Goal: Task Accomplishment & Management: Use online tool/utility

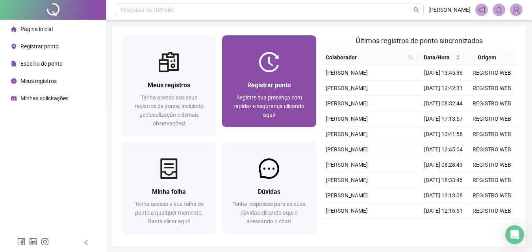
click at [268, 81] on span "Registrar ponto" at bounding box center [269, 84] width 44 height 7
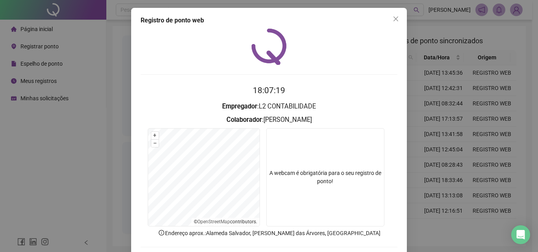
scroll to position [38, 0]
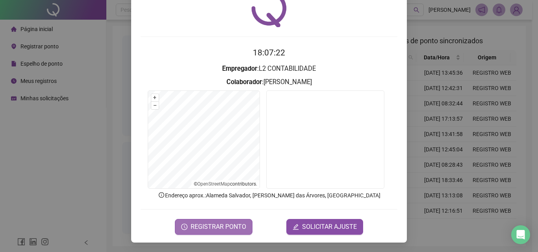
click at [219, 225] on span "REGISTRAR PONTO" at bounding box center [217, 226] width 55 height 9
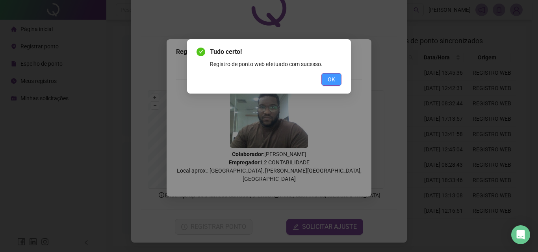
click at [333, 74] on button "OK" at bounding box center [331, 79] width 20 height 13
